Goal: Task Accomplishment & Management: Manage account settings

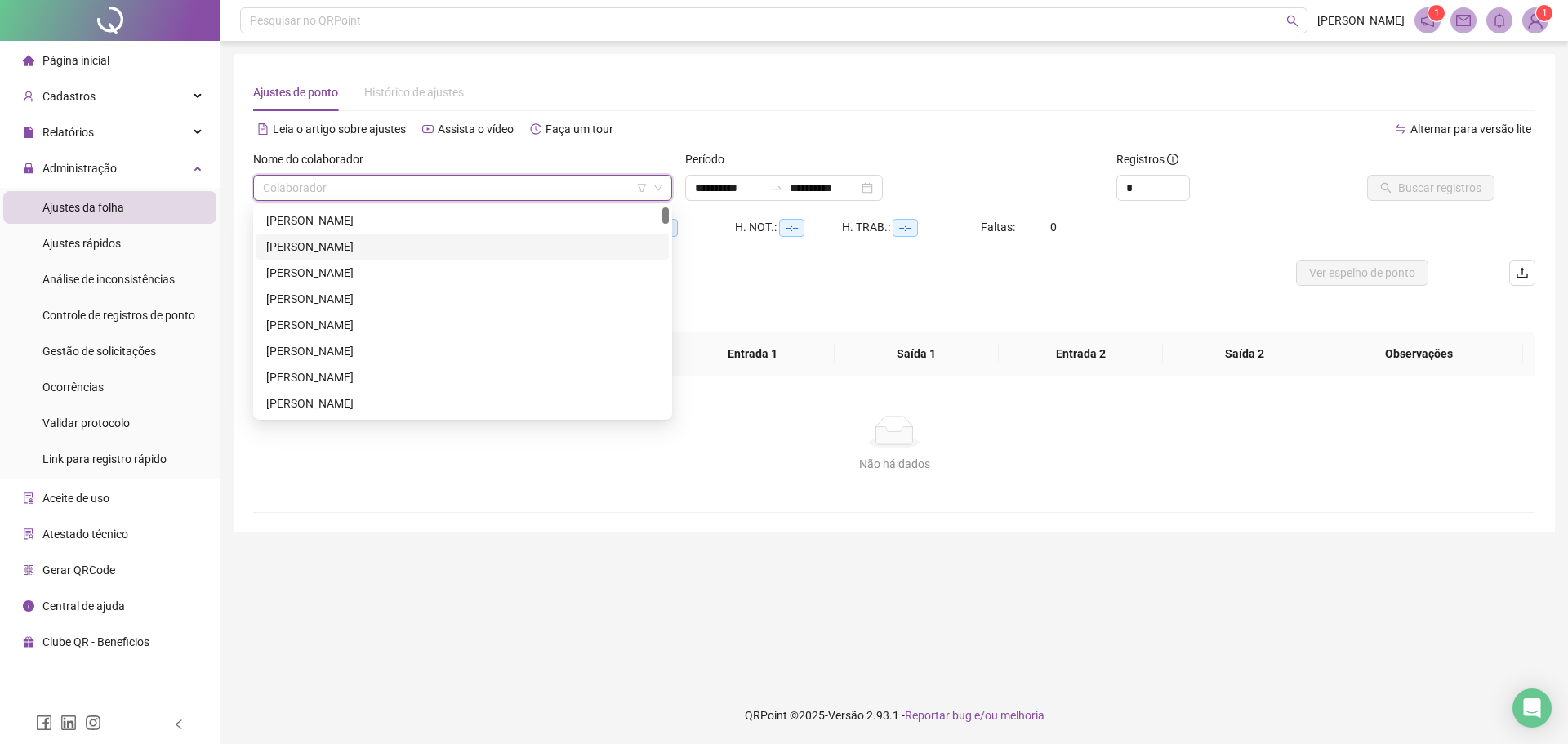
click at [471, 176] on input "search" at bounding box center [456, 187] width 385 height 24
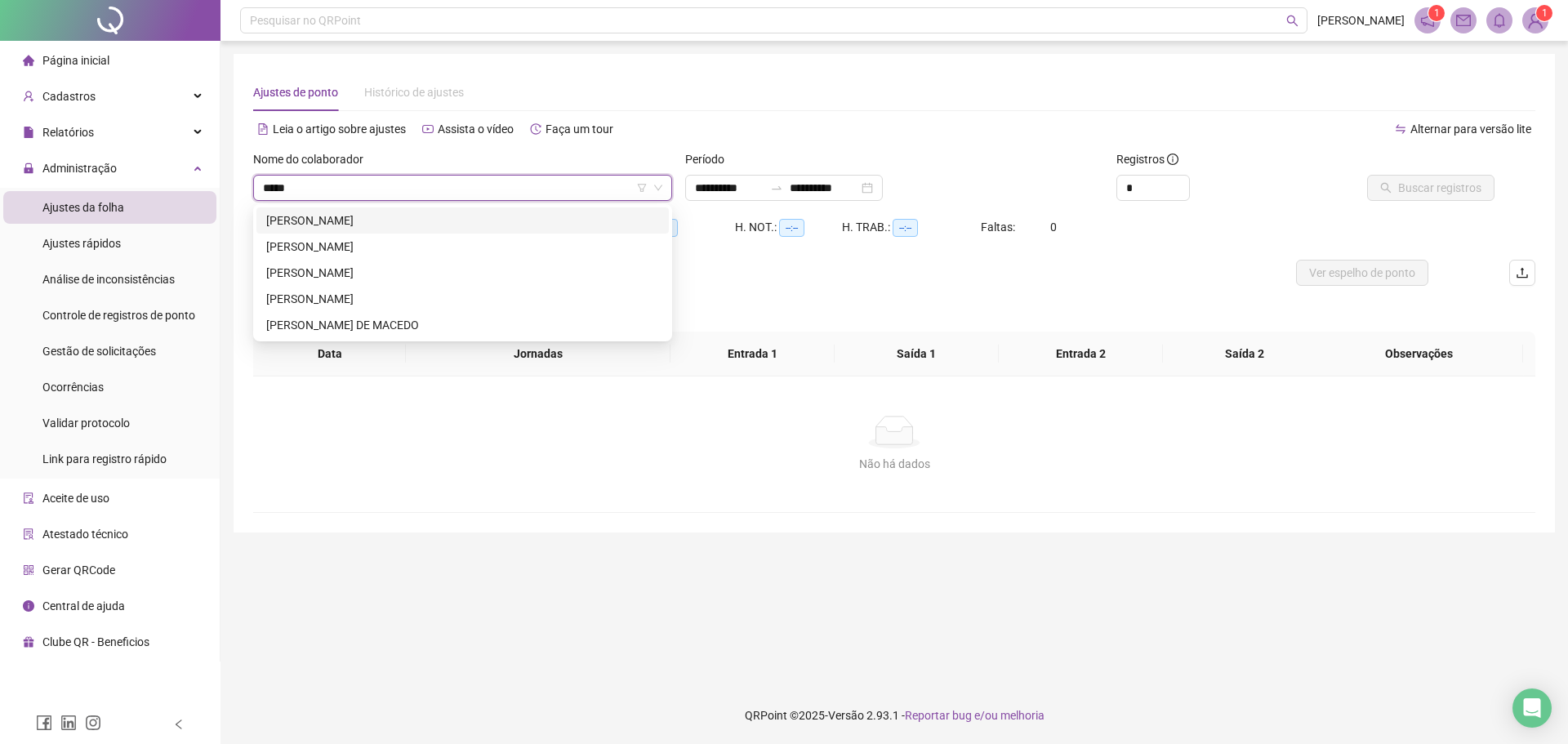
type input "*****"
click at [446, 235] on div "[PERSON_NAME]" at bounding box center [462, 246] width 413 height 26
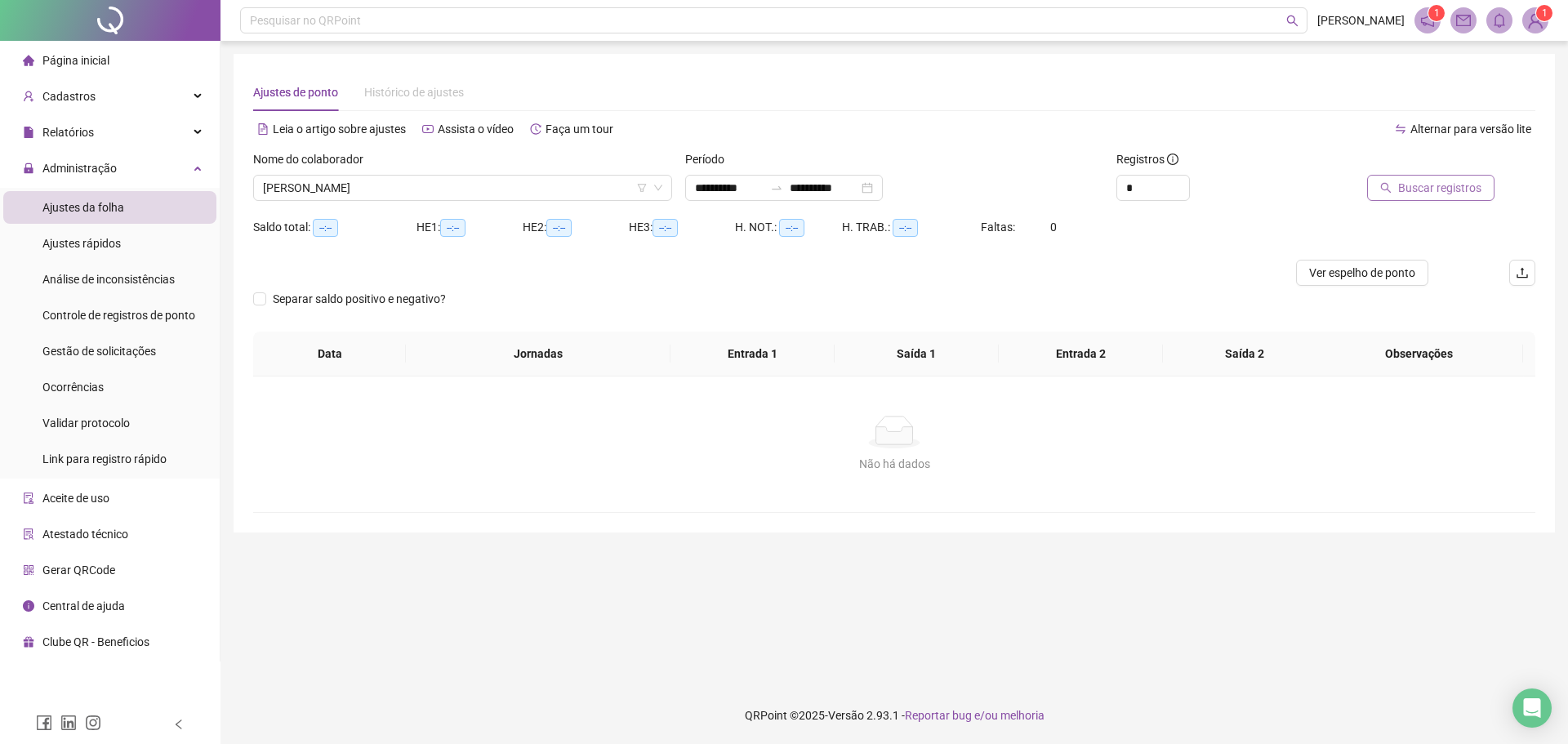
click at [1475, 179] on span "Buscar registros" at bounding box center [1439, 188] width 84 height 18
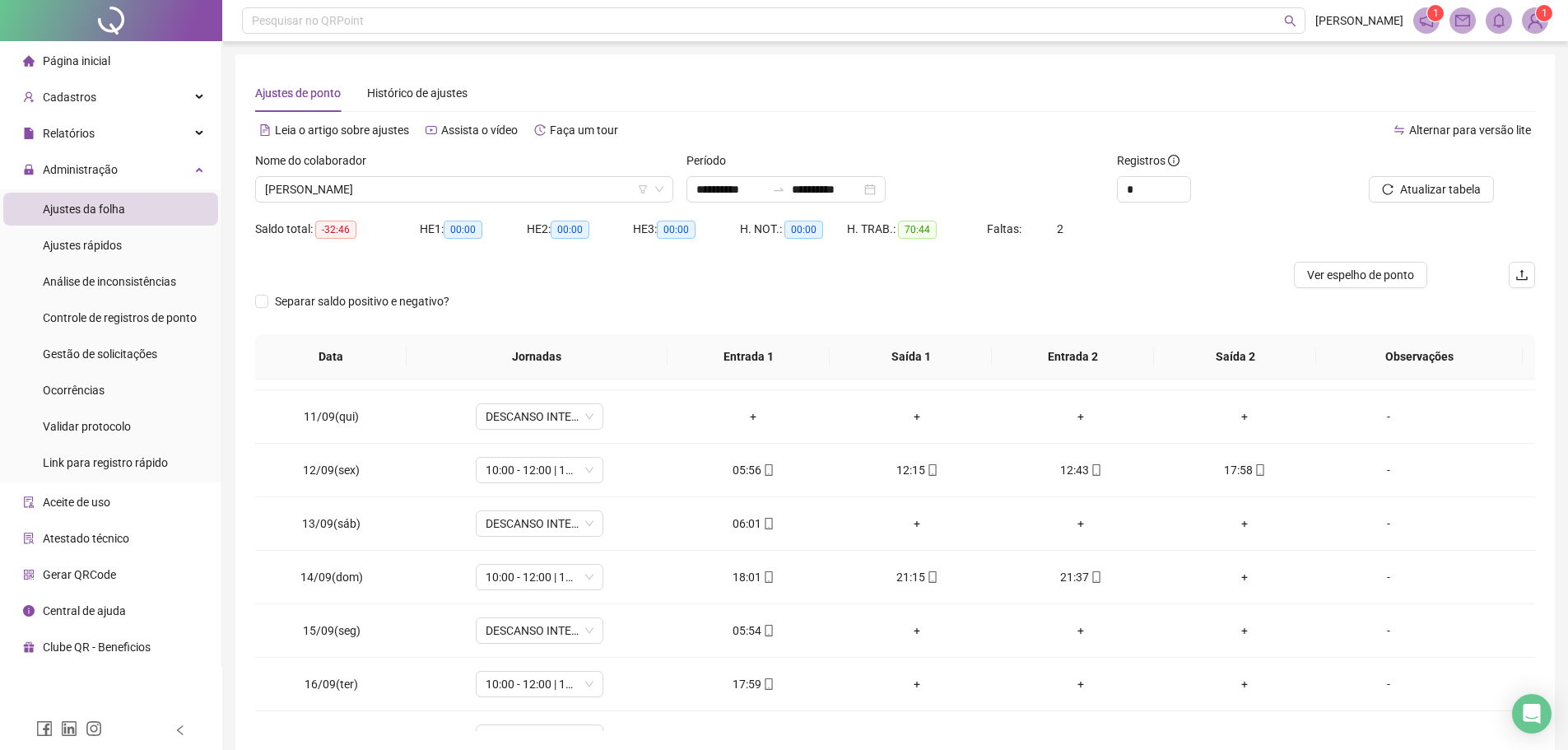
scroll to position [529, 0]
click at [763, 622] on icon "mobile" at bounding box center [769, 625] width 12 height 12
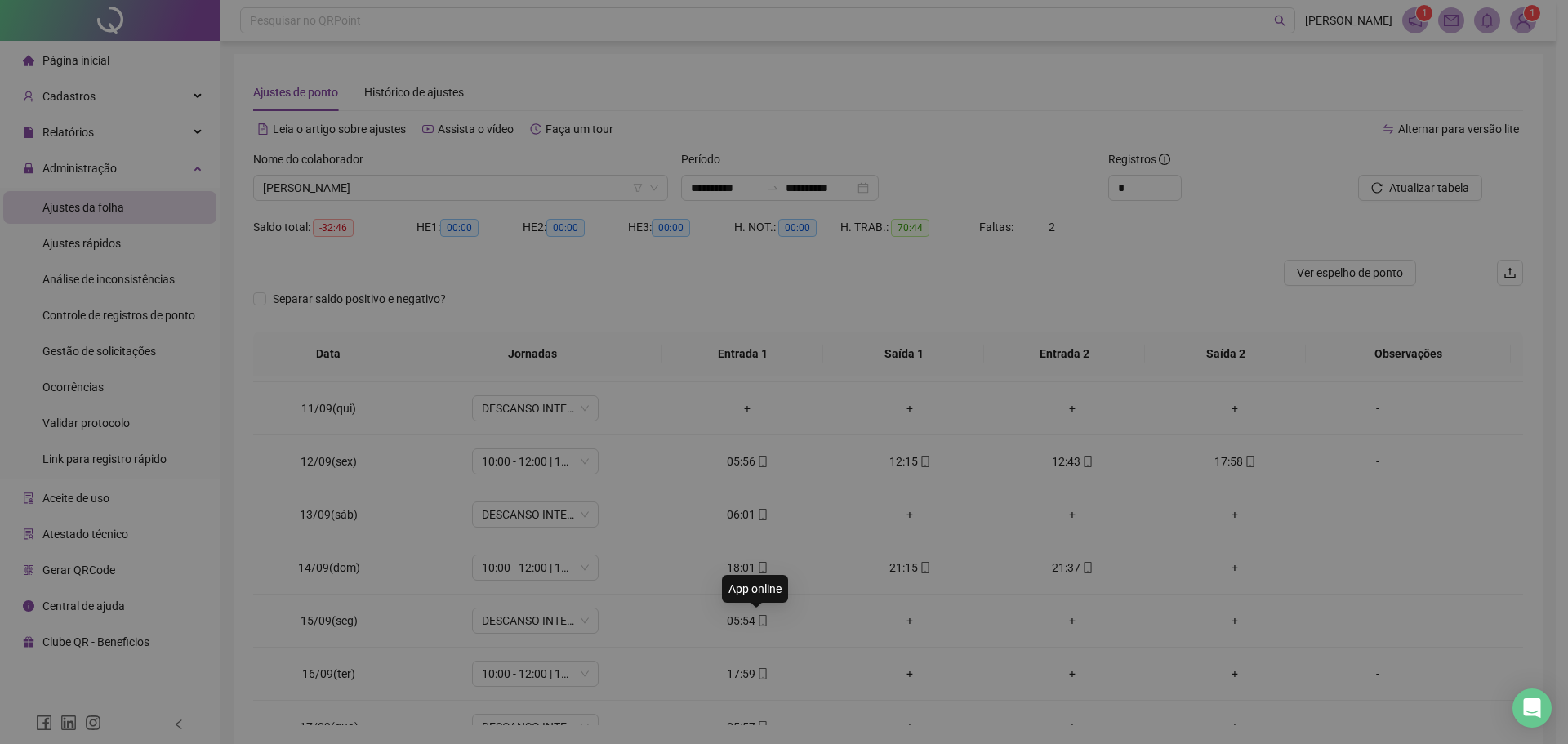
type input "**********"
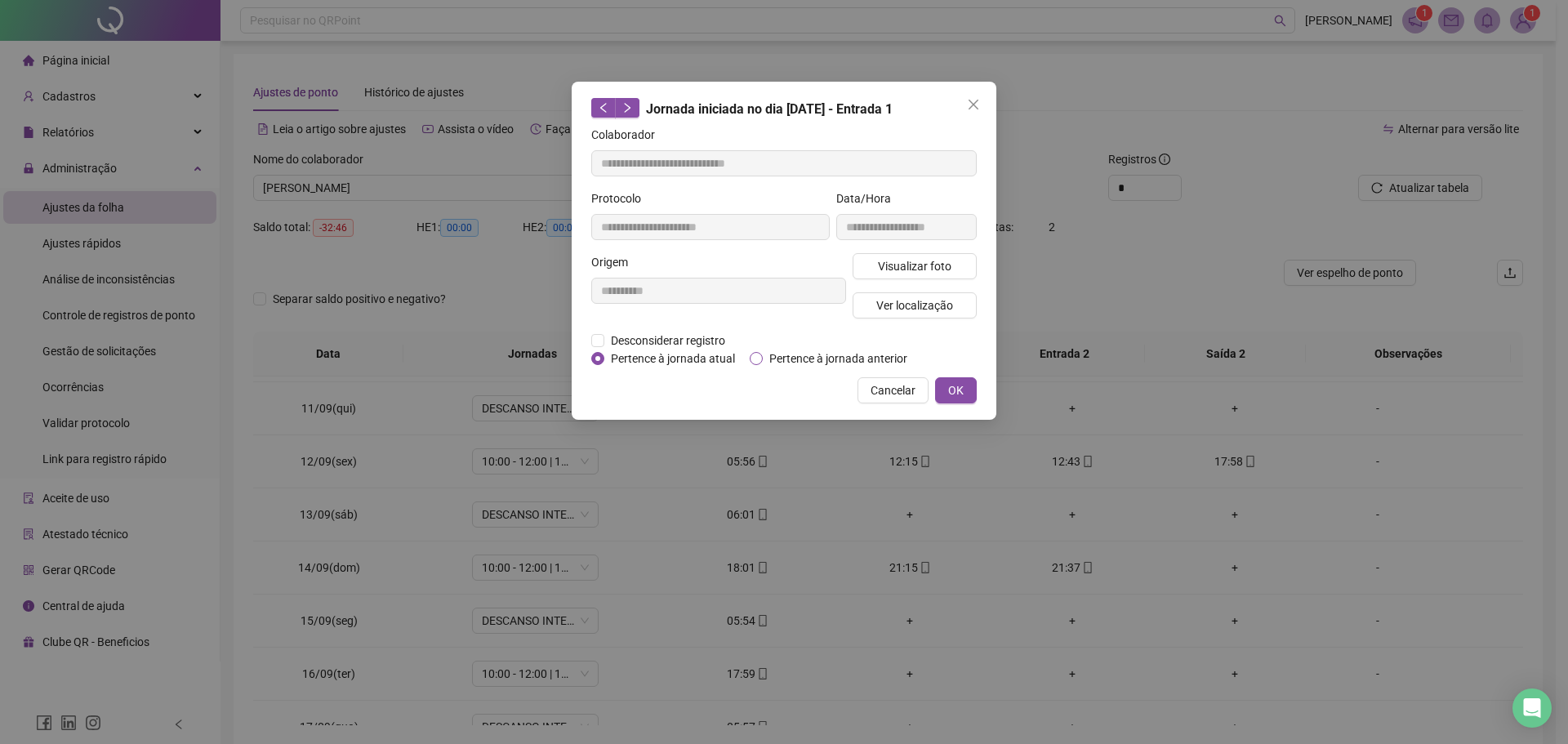
click at [772, 352] on span "Pertence à jornada anterior" at bounding box center [838, 359] width 151 height 18
click at [949, 390] on span "OK" at bounding box center [956, 390] width 15 height 18
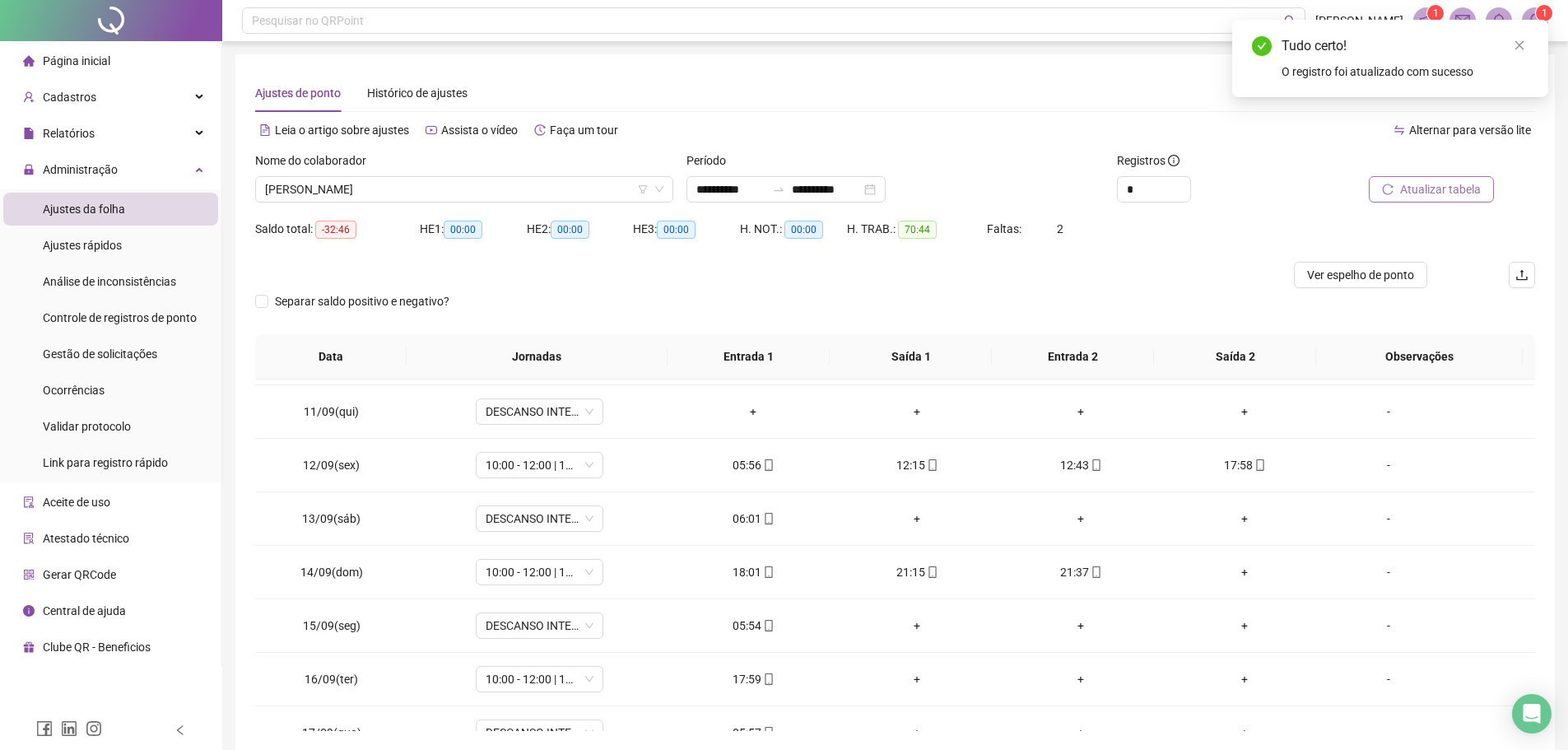
click at [1420, 186] on span "Atualizar tabela" at bounding box center [1440, 189] width 81 height 18
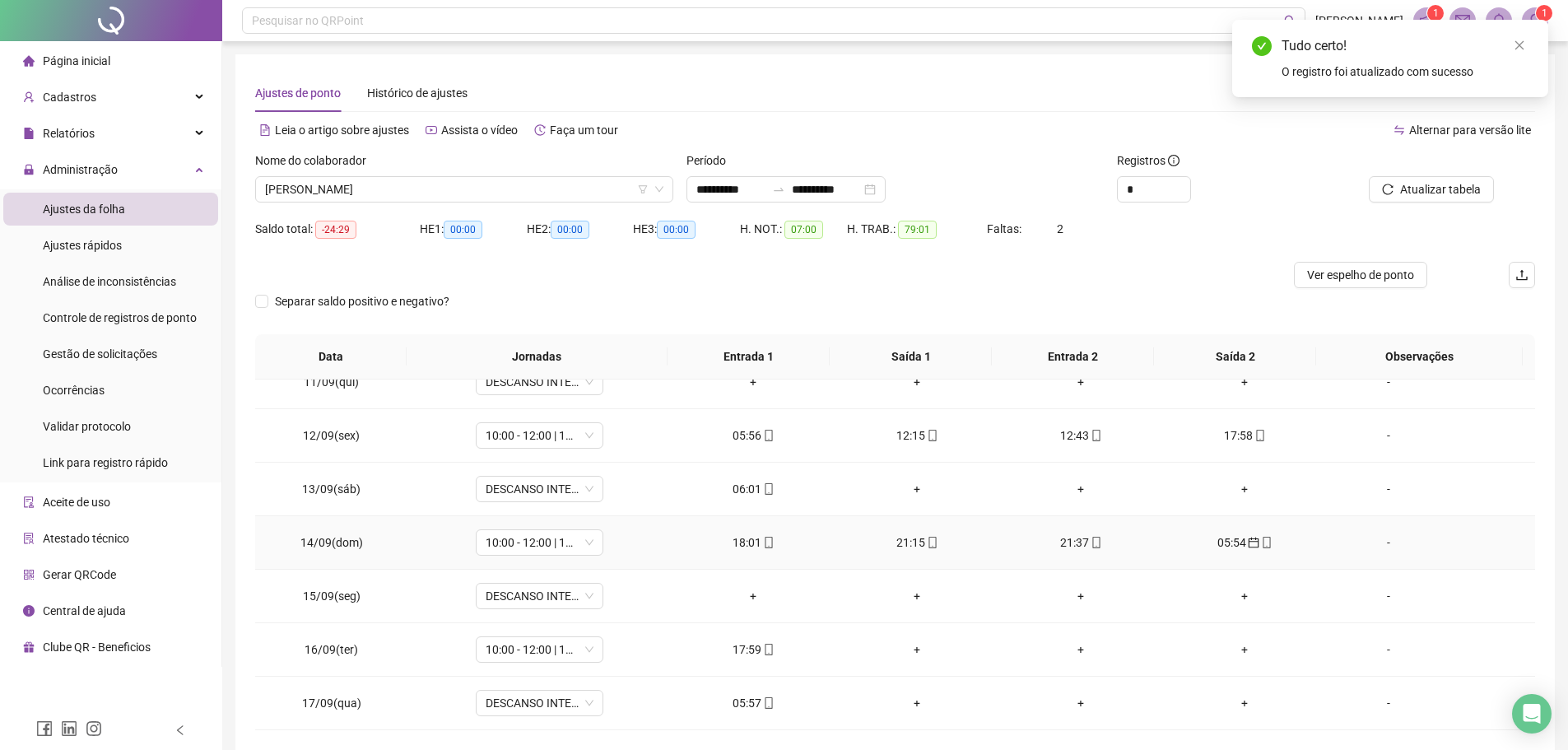
scroll to position [611, 0]
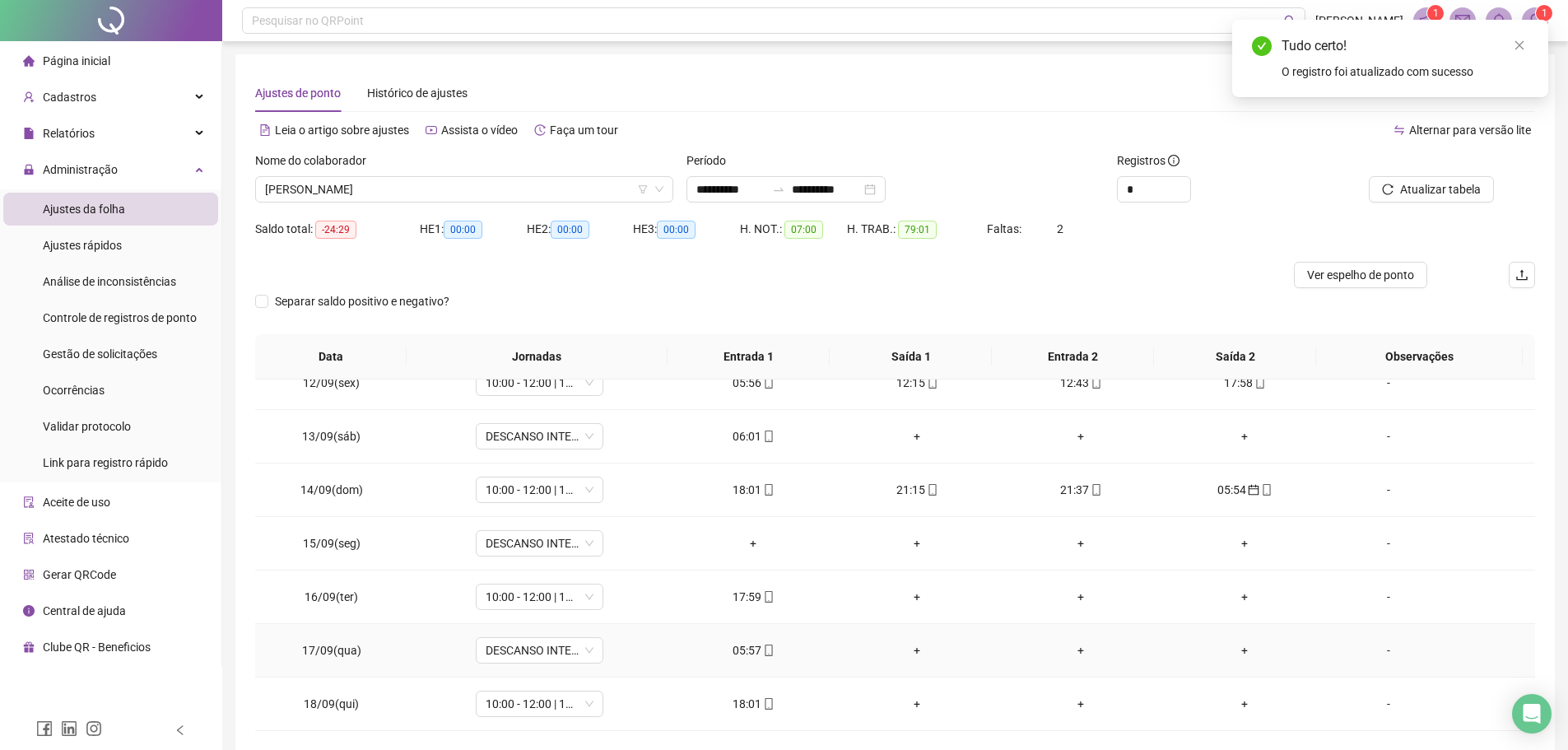
click at [746, 646] on div "05:57" at bounding box center [754, 650] width 138 height 18
type input "**********"
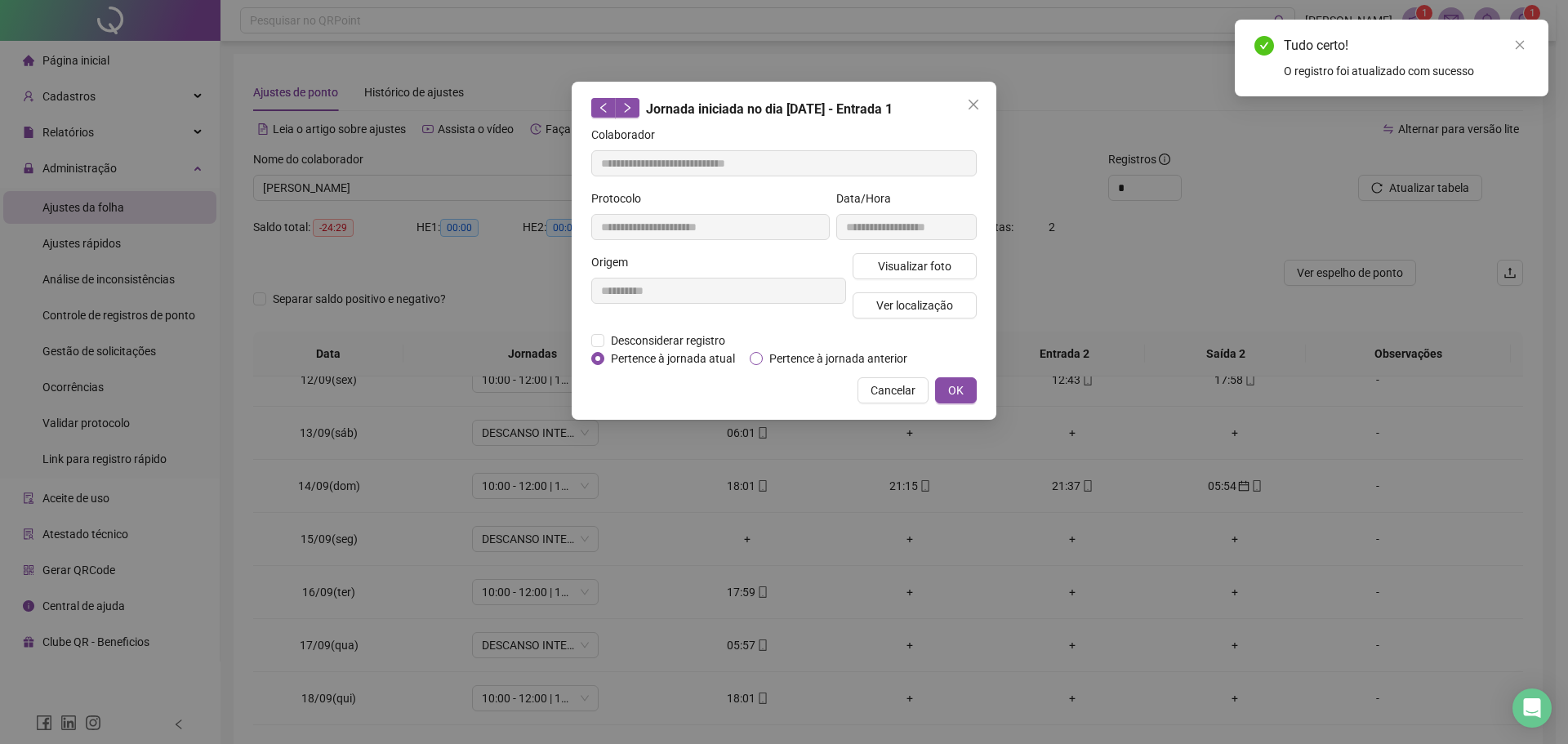
click at [788, 355] on span "Pertence à jornada anterior" at bounding box center [838, 359] width 151 height 18
click at [963, 391] on span "OK" at bounding box center [956, 390] width 15 height 18
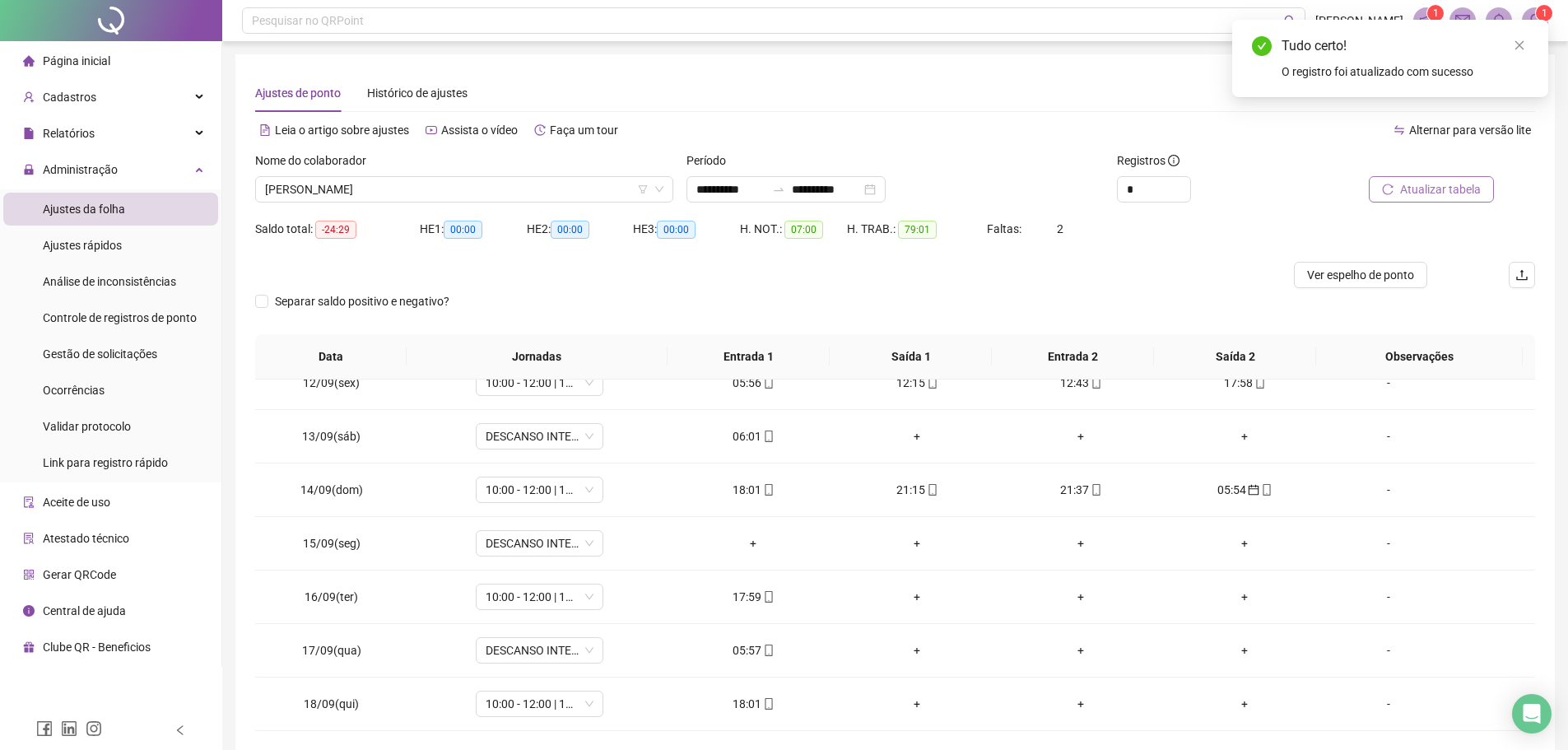
click at [1440, 195] on span "Atualizar tabela" at bounding box center [1440, 189] width 81 height 18
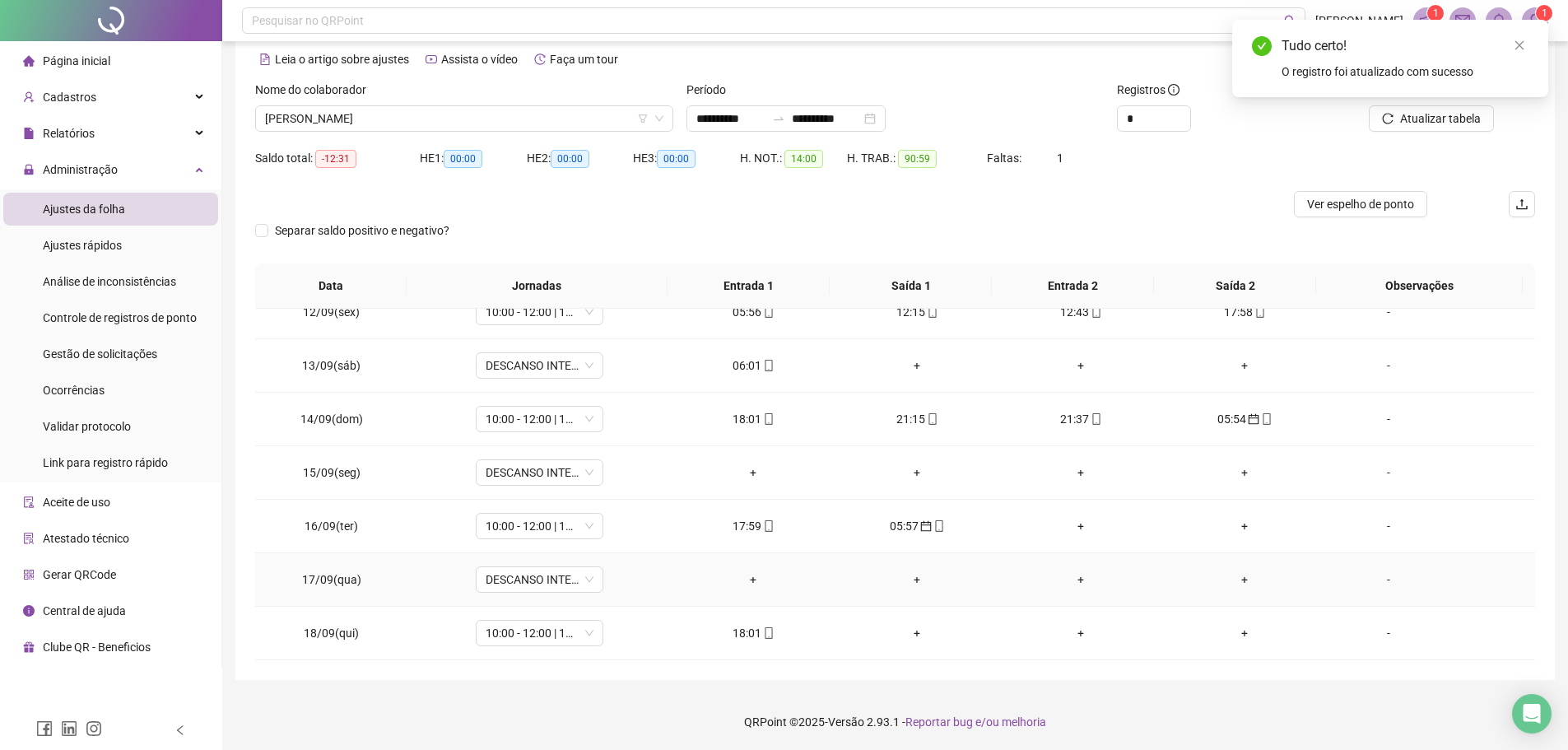
scroll to position [72, 0]
click at [1364, 213] on button "Ver espelho de ponto" at bounding box center [1360, 203] width 133 height 26
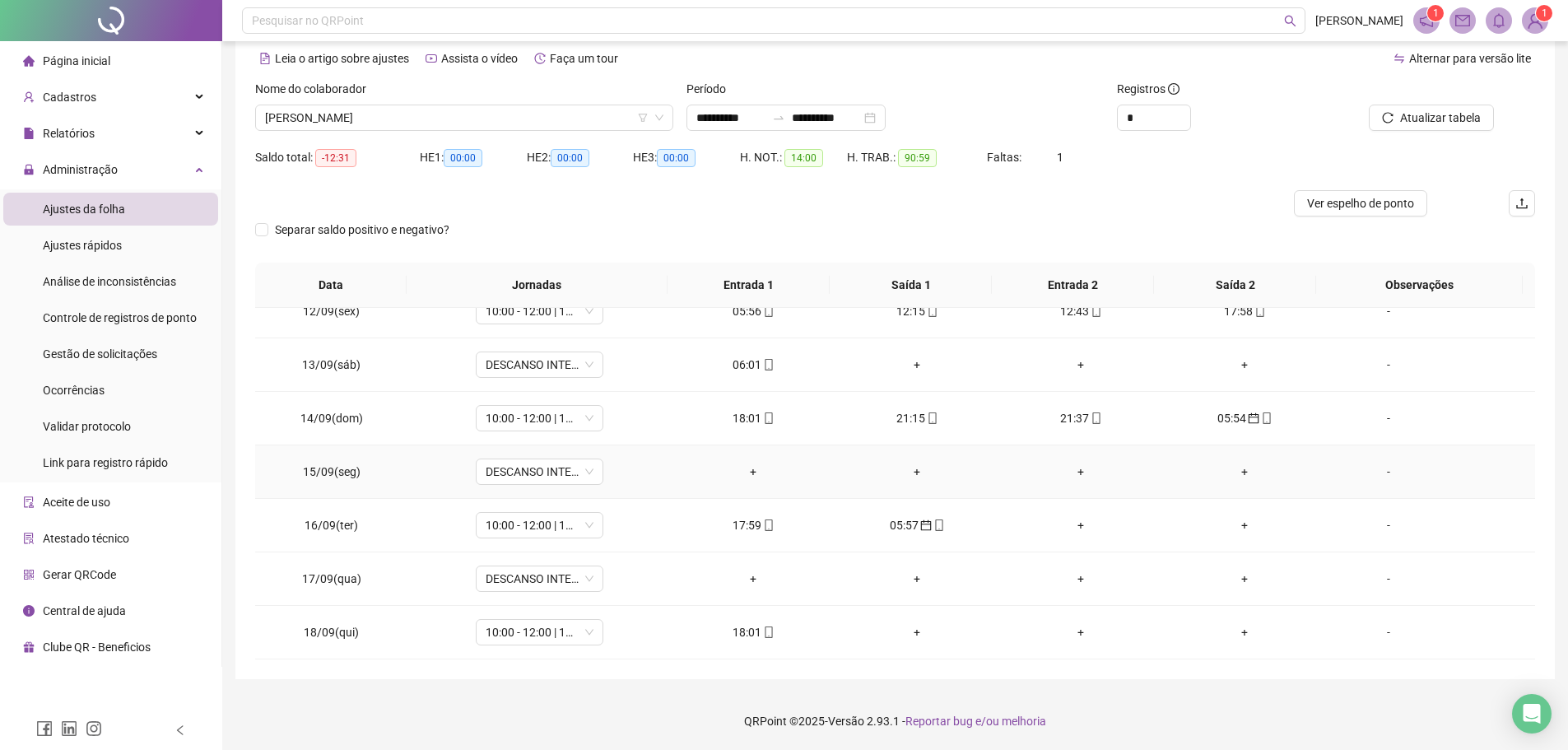
scroll to position [447, 0]
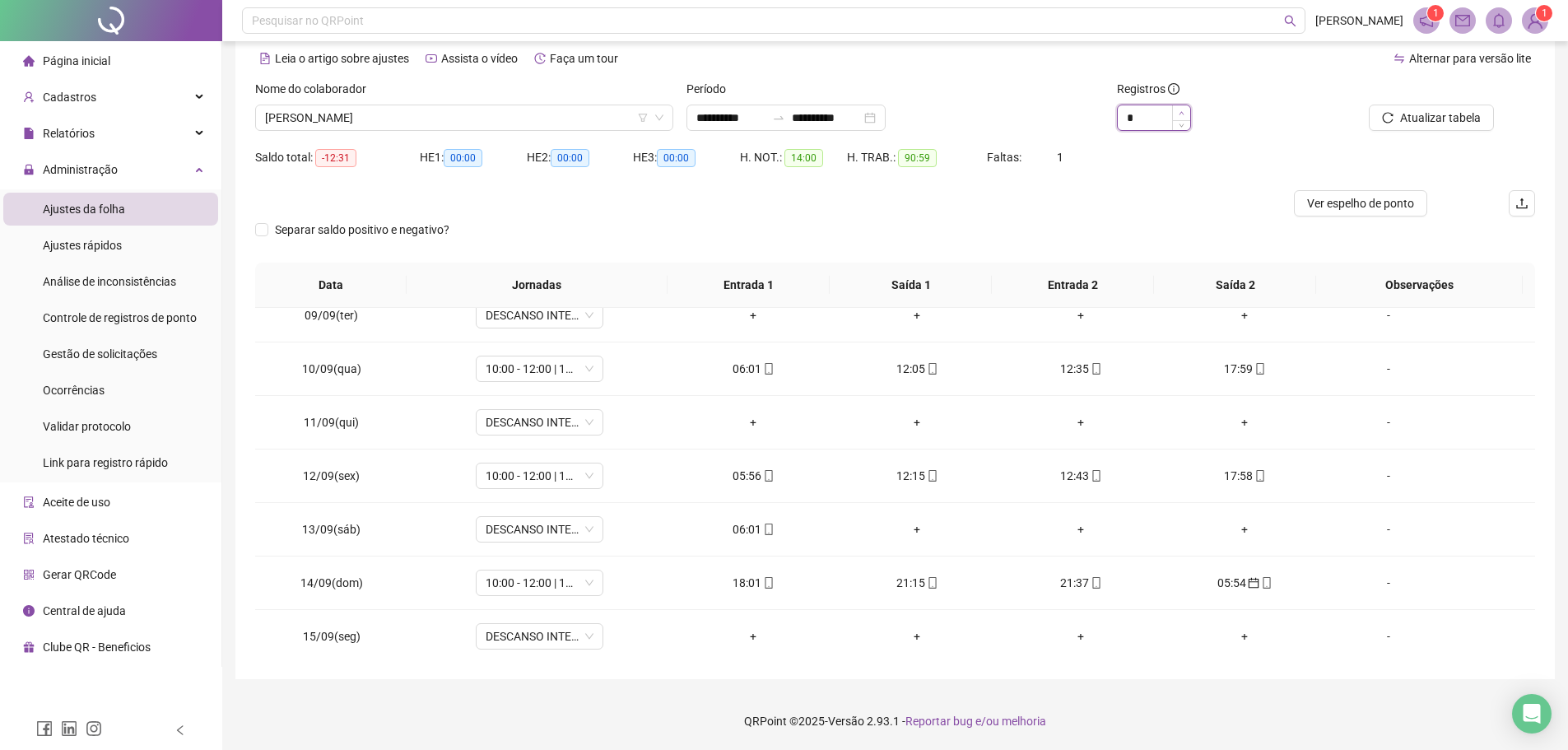
click at [1179, 106] on span "Increase Value" at bounding box center [1182, 112] width 18 height 14
type input "*"
